Goal: Information Seeking & Learning: Find specific fact

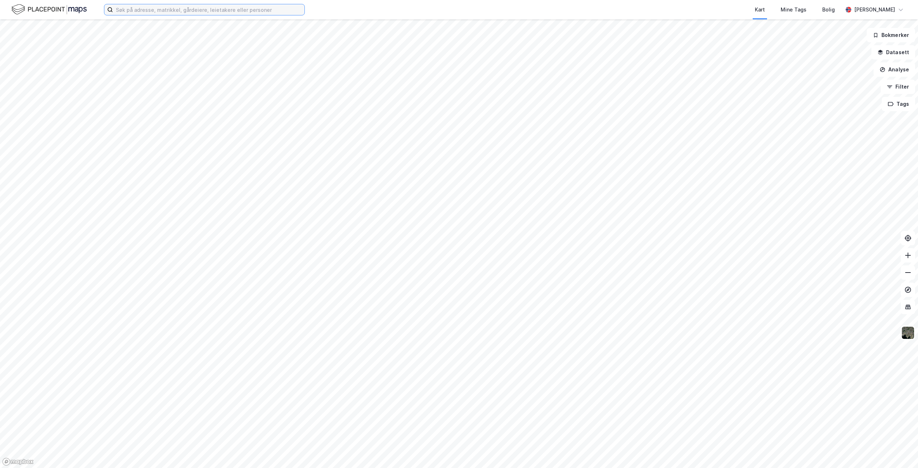
click at [206, 10] on input at bounding box center [208, 9] width 191 height 11
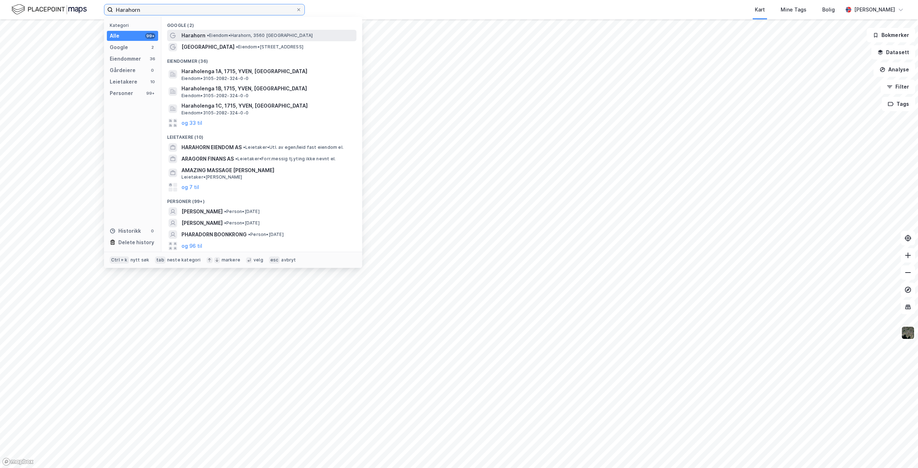
type input "Harahorn"
click at [205, 37] on div "Harahorn • [PERSON_NAME][GEOGRAPHIC_DATA], 3560 [GEOGRAPHIC_DATA]" at bounding box center [268, 35] width 174 height 9
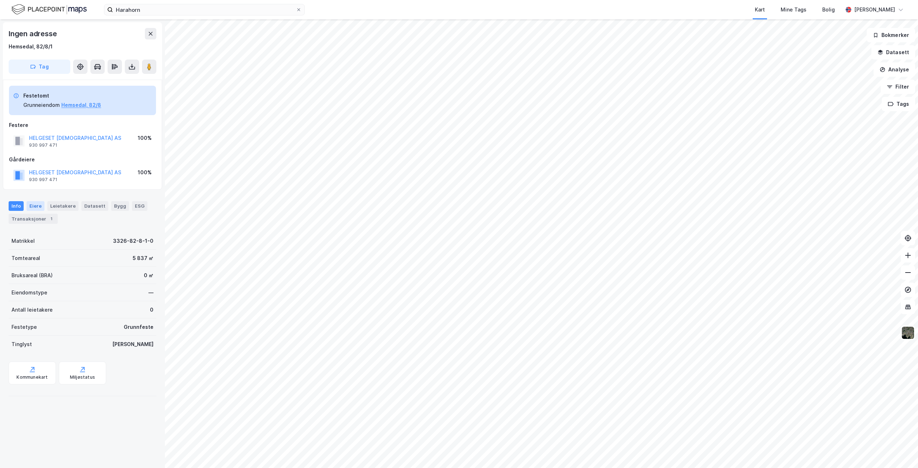
click at [33, 207] on div "Eiere" at bounding box center [36, 205] width 18 height 9
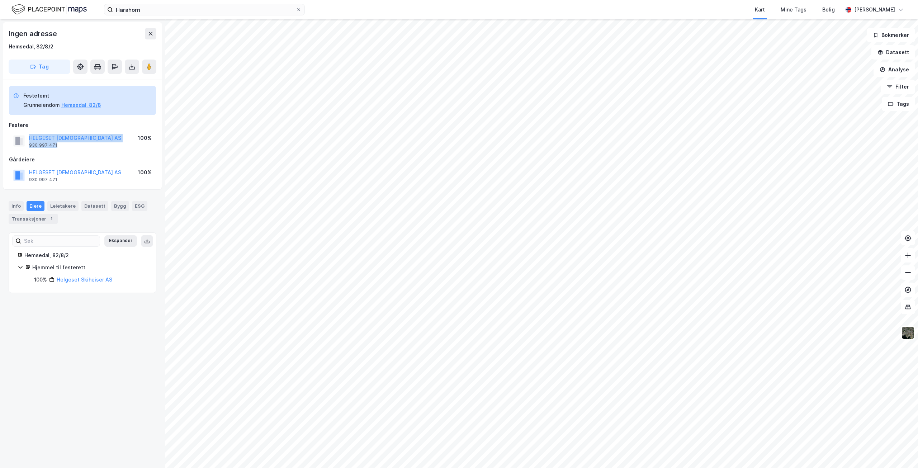
drag, startPoint x: 27, startPoint y: 144, endPoint x: 61, endPoint y: 147, distance: 34.2
click at [61, 147] on div "HELGESET SKIHEISER AS 930 997 471" at bounding box center [67, 141] width 108 height 14
copy div "HELGESET SKIHEISER AS 930 997 471"
drag, startPoint x: 92, startPoint y: 173, endPoint x: 27, endPoint y: 170, distance: 65.3
click at [27, 170] on div "HELGESET SKIHEISER AS 930 997 471 100%" at bounding box center [82, 175] width 147 height 17
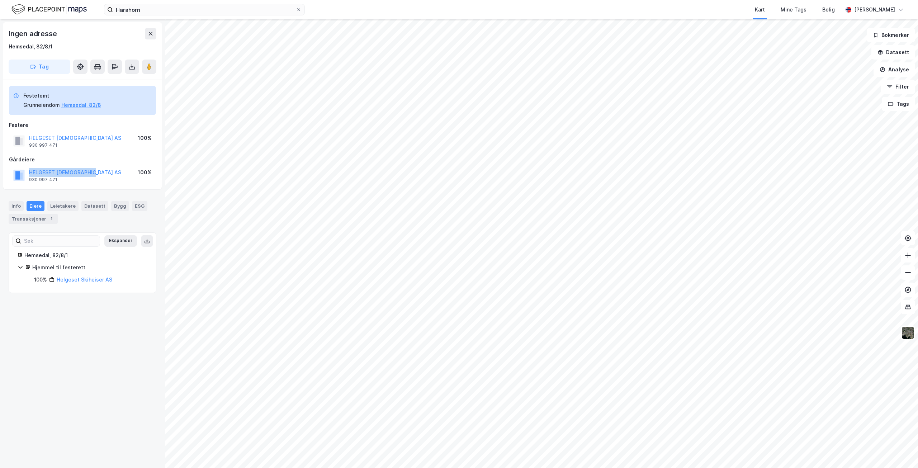
copy button "HELGESET [DEMOGRAPHIC_DATA] AS"
click at [673, 468] on html "Harahorn Kart Mine Tags [PERSON_NAME] Ingen adresse Hemsedal, 82/8/1 Tag Festet…" at bounding box center [459, 234] width 918 height 468
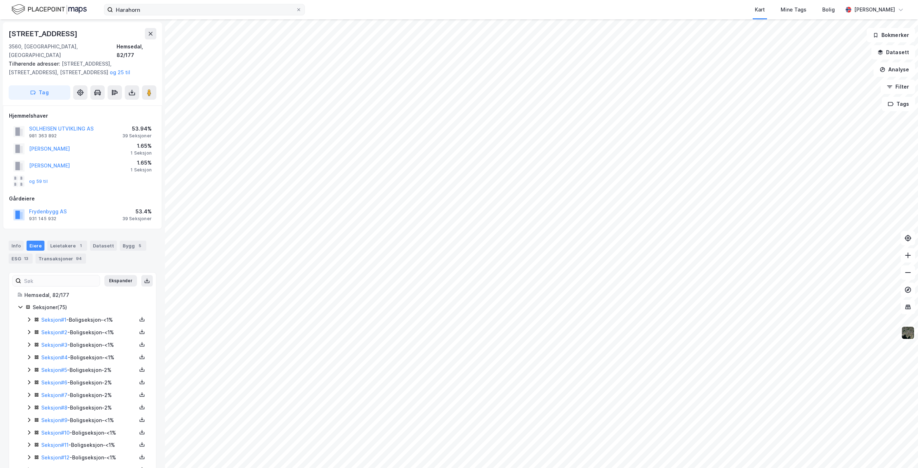
click at [297, 10] on icon at bounding box center [299, 10] width 4 height 4
click at [296, 10] on input "Harahorn" at bounding box center [204, 9] width 183 height 11
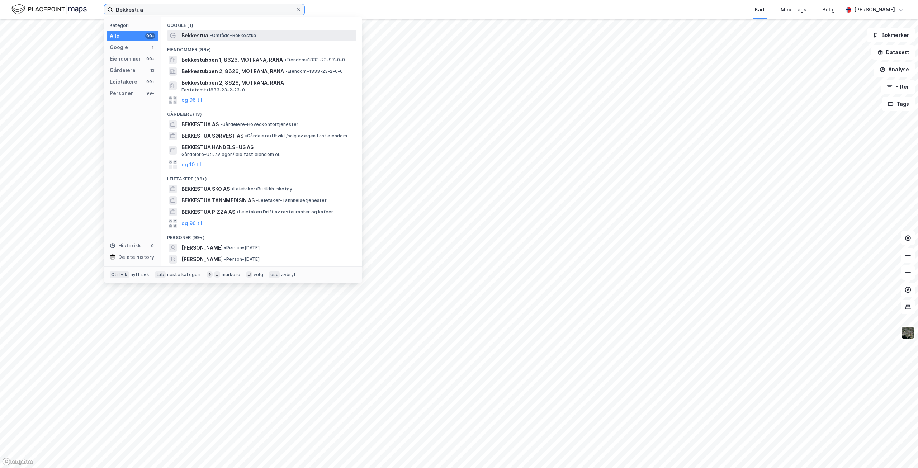
type input "Bekkestua"
click at [240, 36] on span "• Område • Bekkestua" at bounding box center [233, 36] width 46 height 6
